Goal: Information Seeking & Learning: Check status

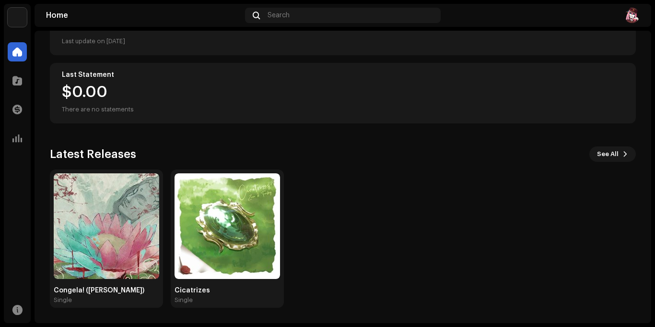
scroll to position [146, 0]
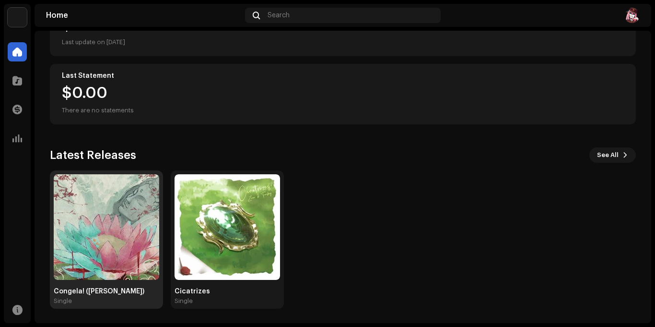
click at [118, 226] on img at bounding box center [106, 226] width 105 height 105
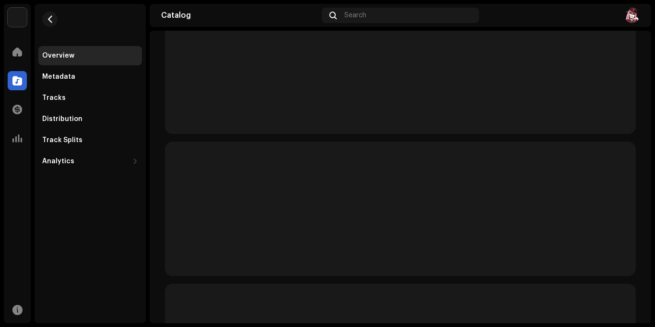
click at [118, 226] on div "Overview Metadata Tracks Distribution Track Splits Analytics Consumption Engage…" at bounding box center [90, 163] width 111 height 319
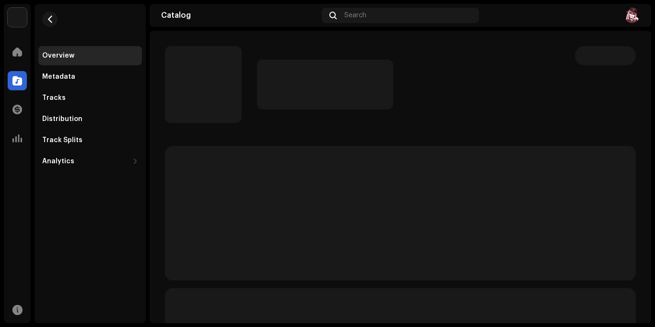
click at [118, 226] on div "Overview Metadata Tracks Distribution Track Splits Analytics Consumption Engage…" at bounding box center [90, 163] width 111 height 319
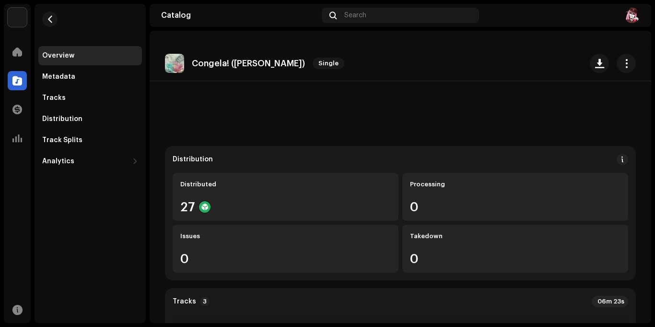
scroll to position [126, 0]
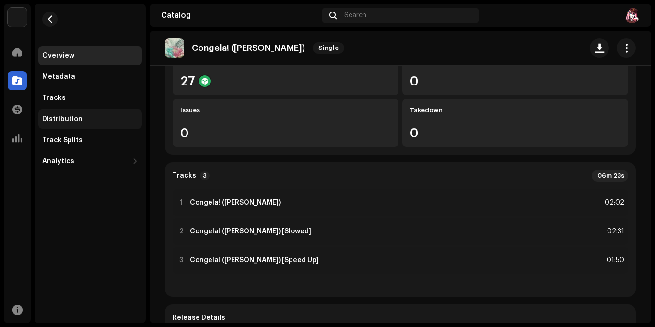
click at [58, 116] on div "Distribution" at bounding box center [62, 119] width 40 height 8
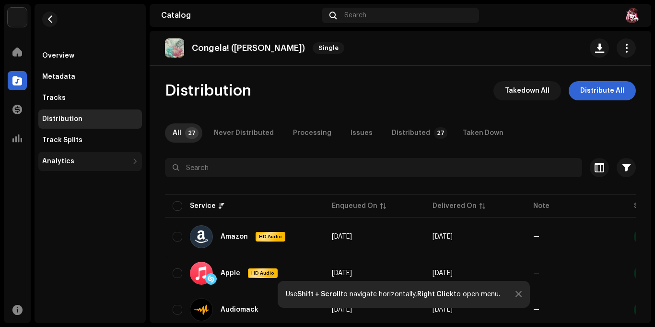
click at [124, 158] on div "Analytics" at bounding box center [85, 161] width 86 height 8
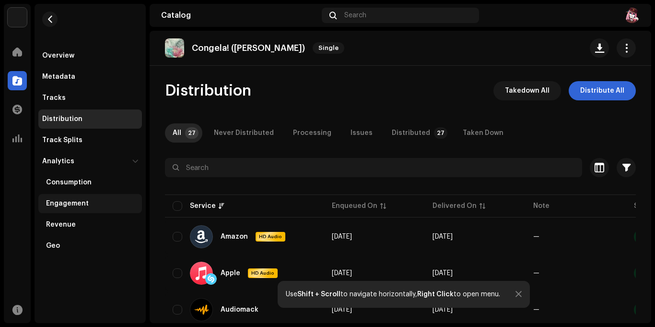
click at [115, 207] on div "Engagement" at bounding box center [92, 203] width 92 height 8
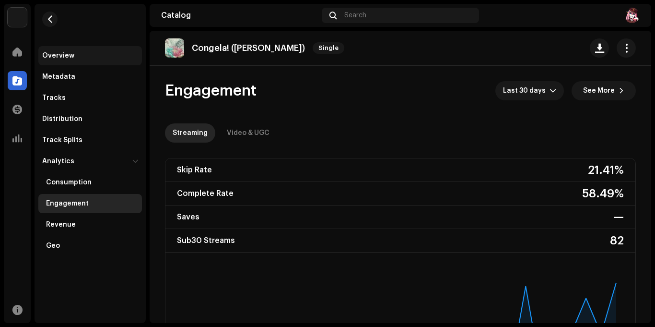
click at [105, 53] on div "Overview" at bounding box center [90, 56] width 96 height 8
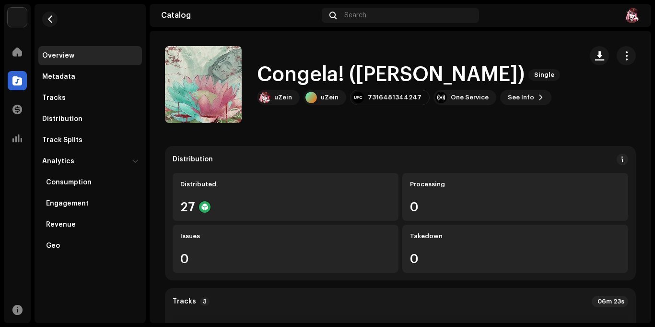
click at [27, 58] on div "Home" at bounding box center [17, 51] width 27 height 27
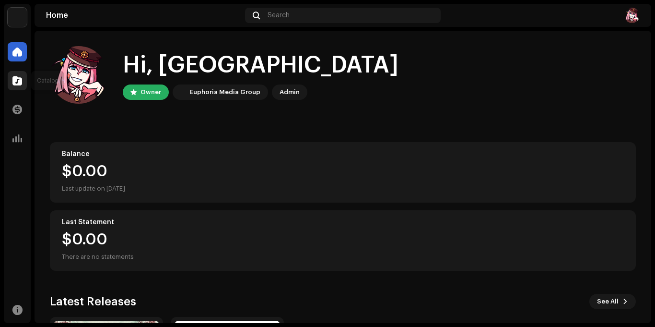
click at [22, 73] on div at bounding box center [17, 80] width 19 height 19
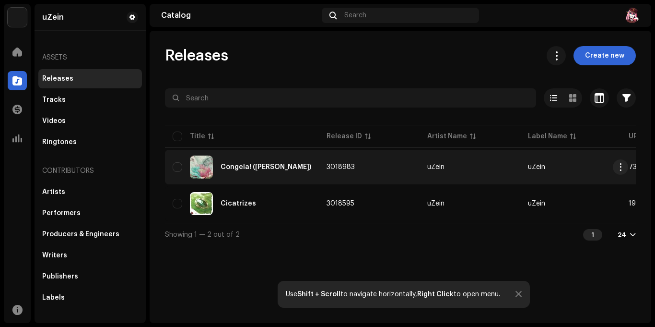
click at [277, 178] on td "Congela! ([PERSON_NAME])" at bounding box center [242, 167] width 154 height 35
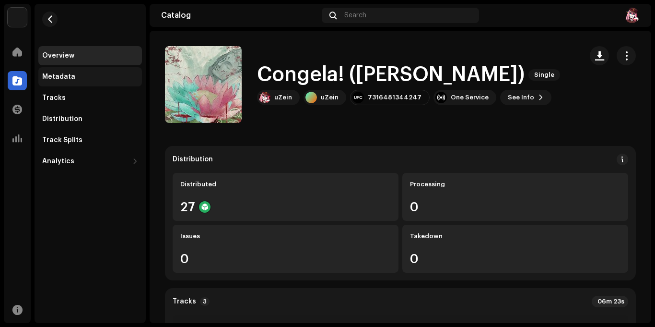
click at [103, 78] on div "Metadata" at bounding box center [90, 77] width 96 height 8
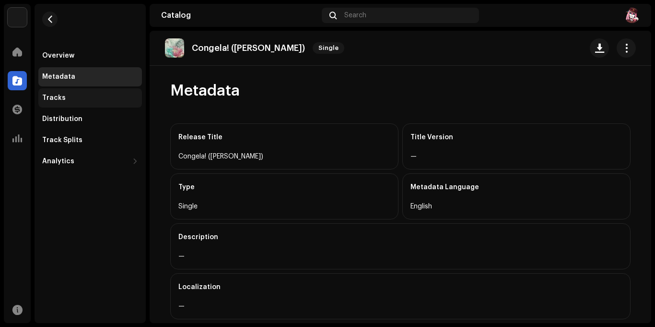
click at [107, 93] on div "Tracks" at bounding box center [90, 97] width 104 height 19
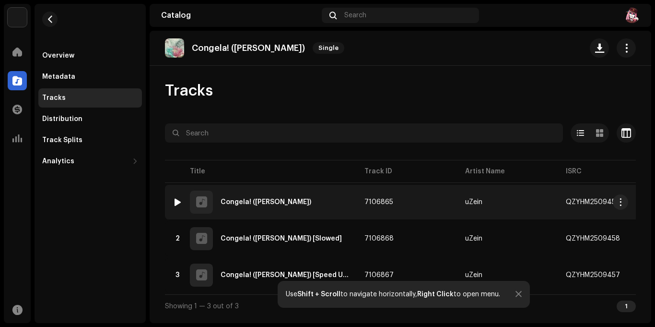
click at [252, 213] on td "1 Congela! ([PERSON_NAME])" at bounding box center [261, 202] width 192 height 35
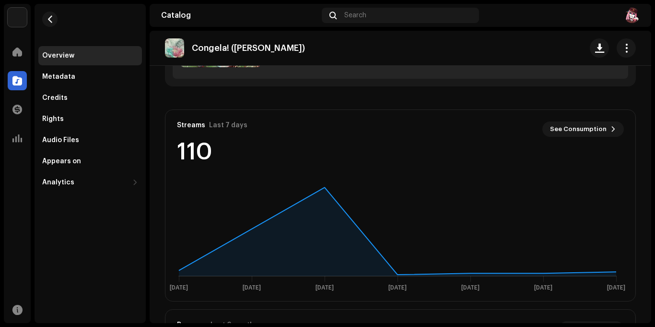
scroll to position [479, 0]
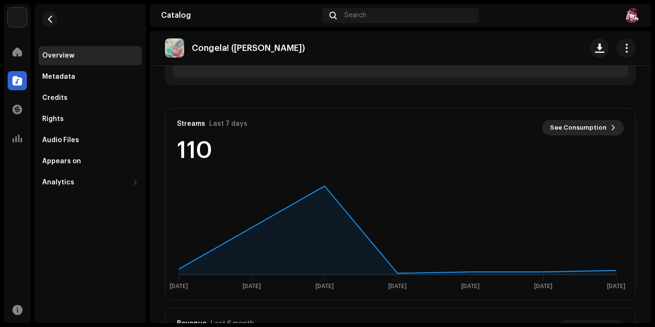
click at [595, 124] on span "See Consumption" at bounding box center [578, 127] width 57 height 19
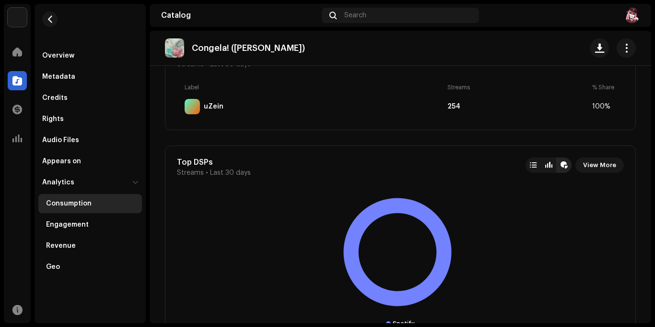
scroll to position [605, 0]
